Goal: Transaction & Acquisition: Purchase product/service

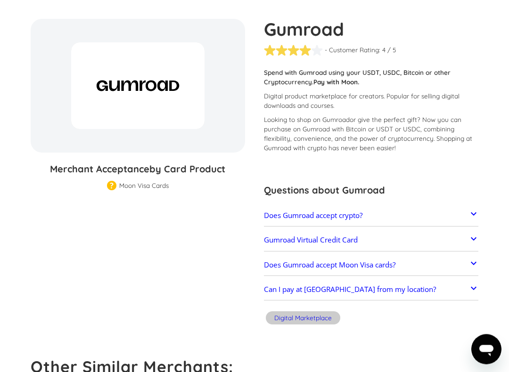
scroll to position [76, 0]
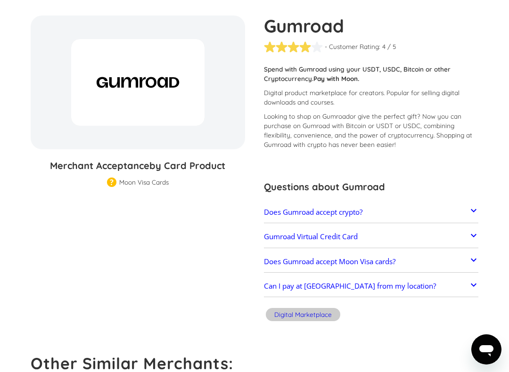
click at [466, 232] on link "Gumroad Virtual Credit Card" at bounding box center [371, 237] width 214 height 18
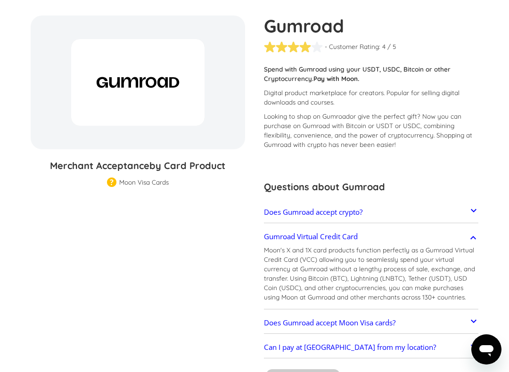
click at [469, 240] on icon at bounding box center [473, 237] width 11 height 11
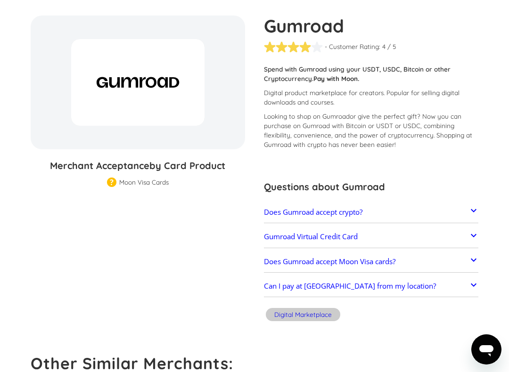
scroll to position [91, 0]
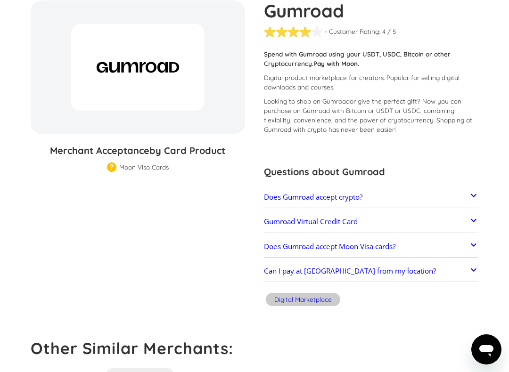
click at [466, 220] on link "Gumroad Virtual Credit Card" at bounding box center [371, 222] width 214 height 18
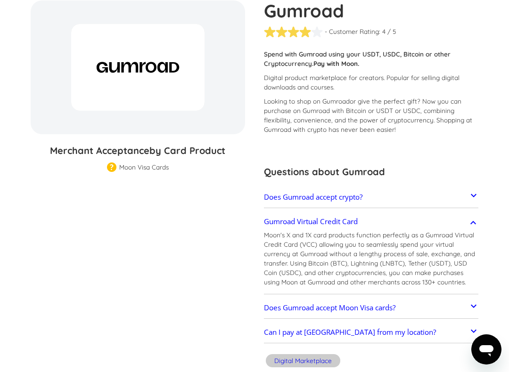
click at [474, 224] on icon at bounding box center [473, 222] width 11 height 11
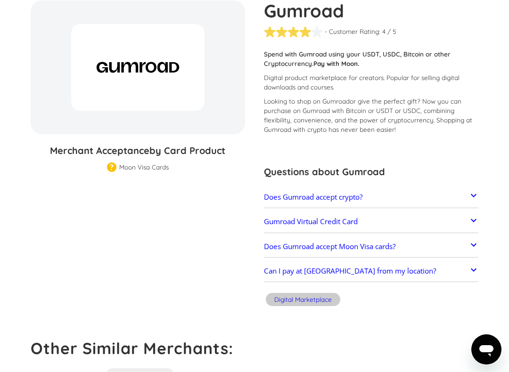
click at [347, 61] on strong "Pay with Moon." at bounding box center [336, 63] width 46 height 8
click at [348, 66] on strong "Pay with Moon." at bounding box center [336, 63] width 46 height 8
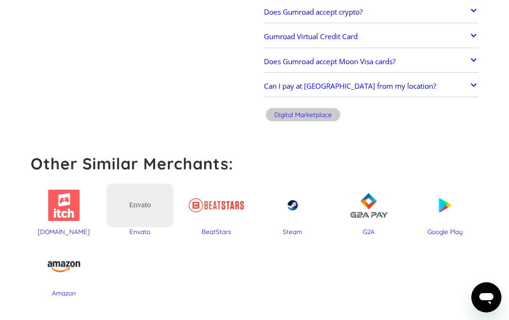
scroll to position [377, 0]
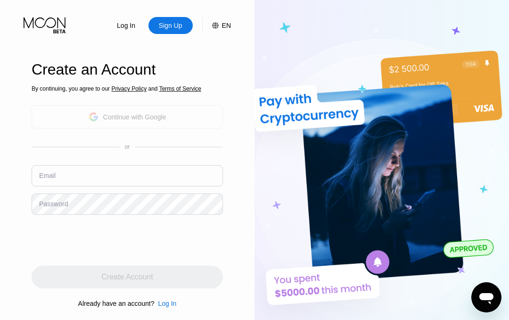
click at [206, 121] on div "Continue with Google" at bounding box center [127, 116] width 191 height 23
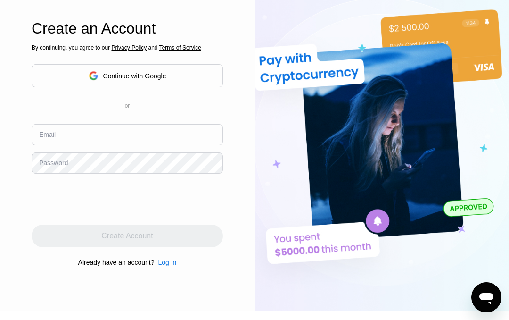
scroll to position [41, 0]
click at [198, 78] on div "Continue with Google" at bounding box center [127, 76] width 191 height 23
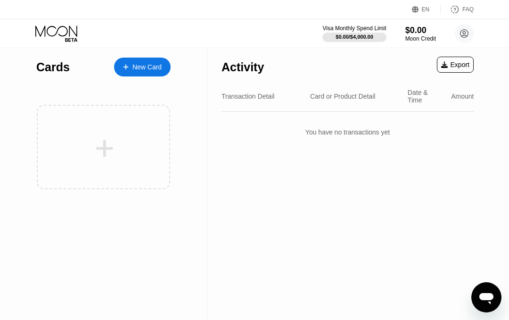
click at [156, 69] on div "New Card" at bounding box center [146, 67] width 29 height 8
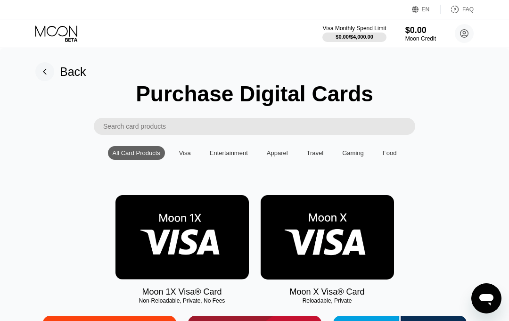
click at [374, 118] on input "Search card products" at bounding box center [259, 126] width 312 height 17
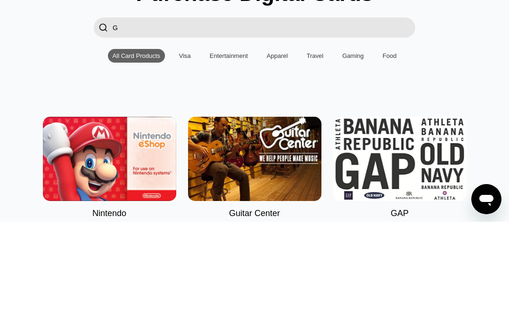
type input "G"
click at [189, 153] on div "Visa" at bounding box center [185, 156] width 12 height 7
